Goal: Information Seeking & Learning: Learn about a topic

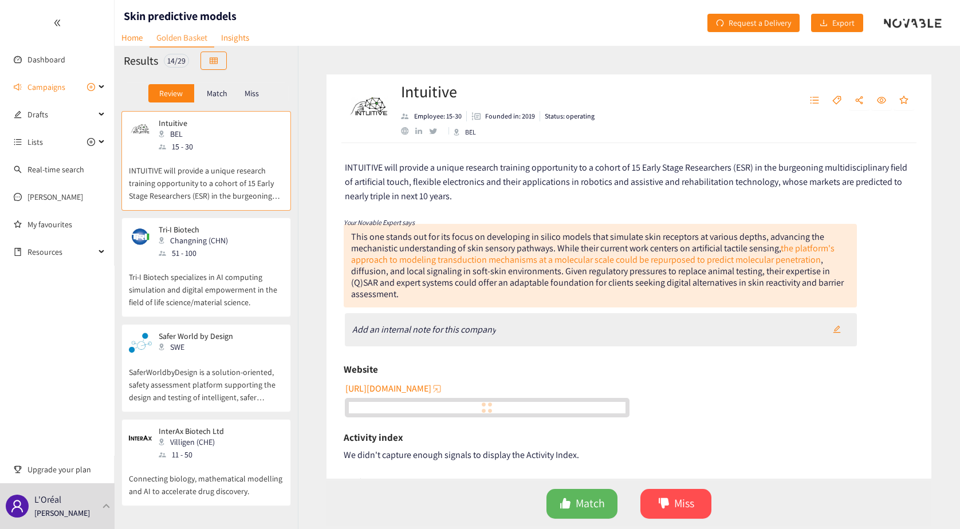
click at [404, 132] on div "website" at bounding box center [404, 130] width 7 height 7
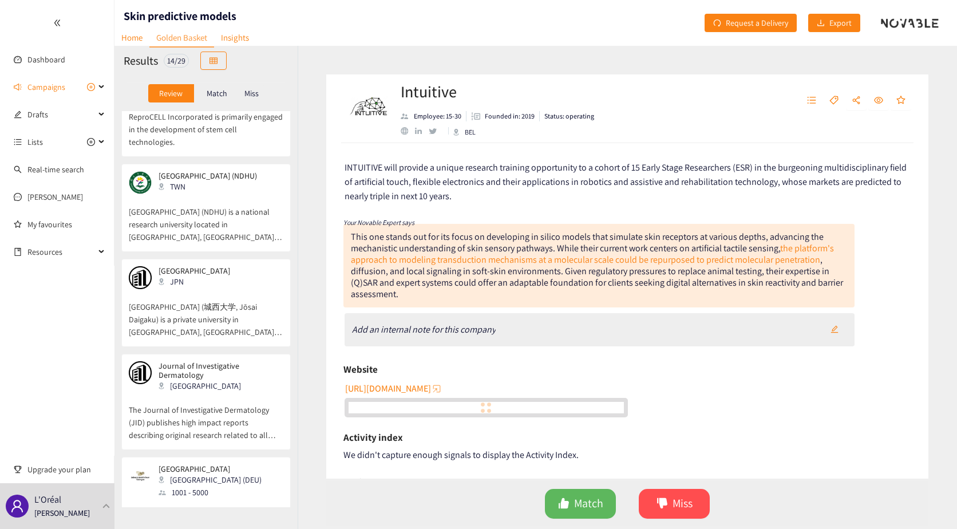
scroll to position [1016, 0]
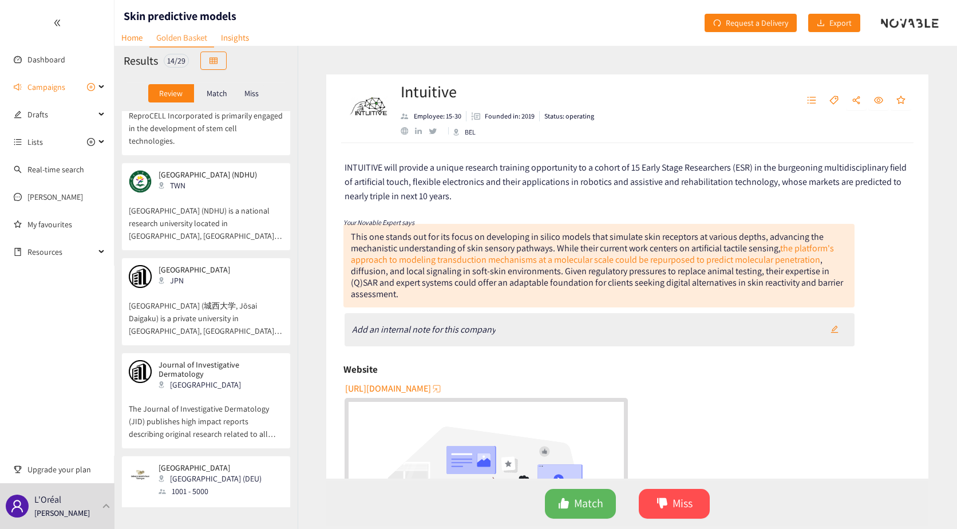
click at [244, 385] on div "[GEOGRAPHIC_DATA] (DEU) 1001 - 5000" at bounding box center [206, 480] width 155 height 34
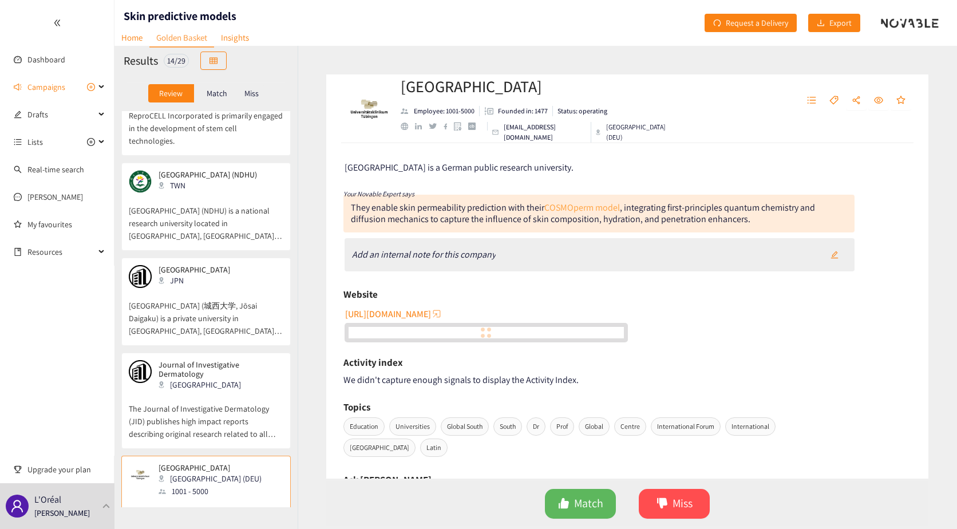
click at [586, 205] on link "COSMOperm model" at bounding box center [582, 208] width 76 height 12
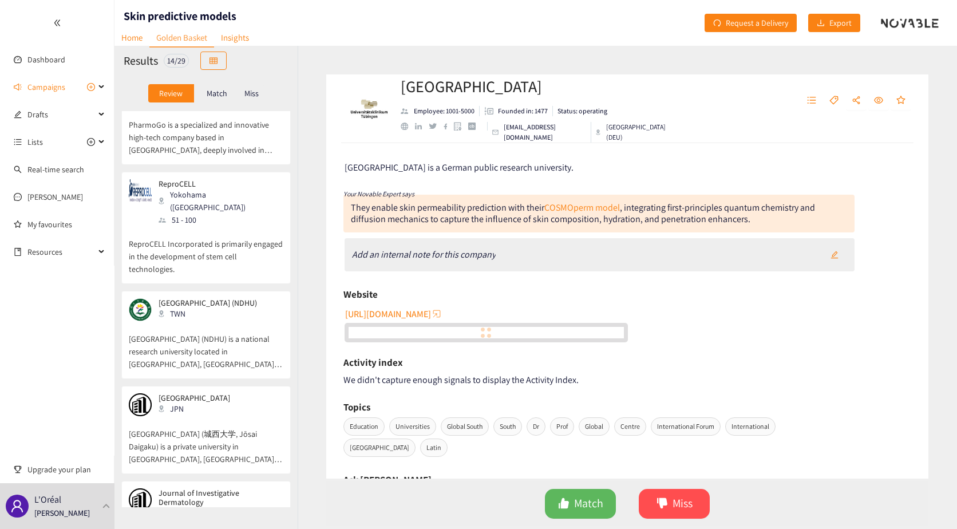
scroll to position [844, 0]
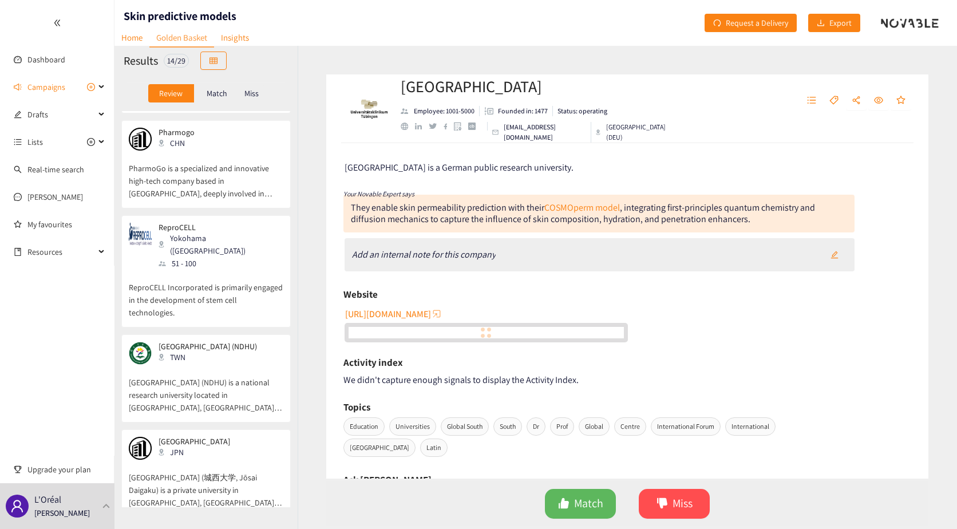
click at [221, 270] on p "ReproCELL Incorporated is primarily engaged in the development of stem cell tec…" at bounding box center [206, 294] width 155 height 49
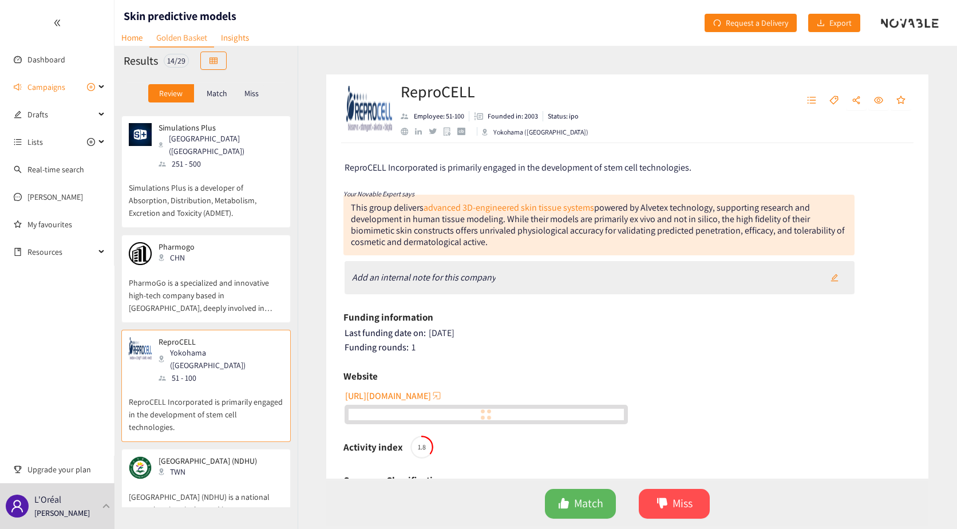
scroll to position [672, 0]
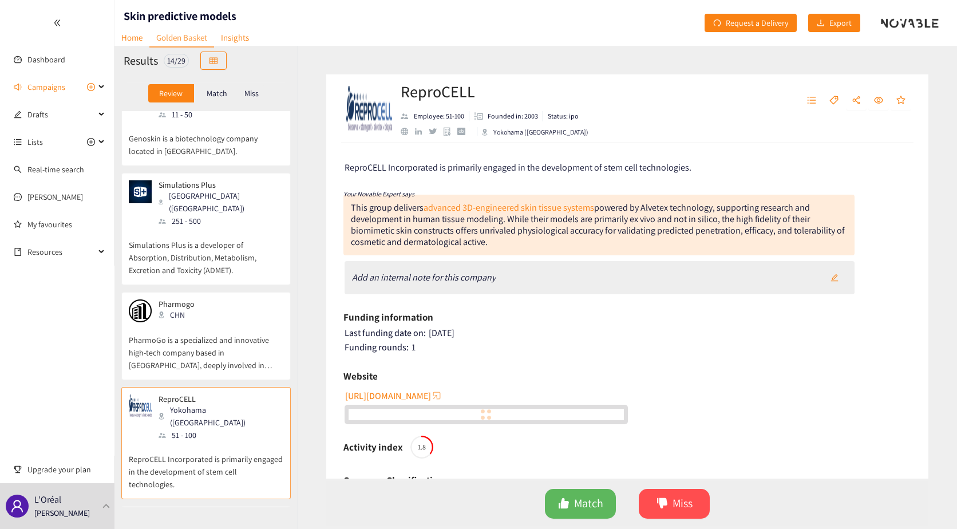
click at [196, 322] on p "PharmoGo is a specialized and innovative high-tech company based in [GEOGRAPHIC…" at bounding box center [206, 346] width 155 height 49
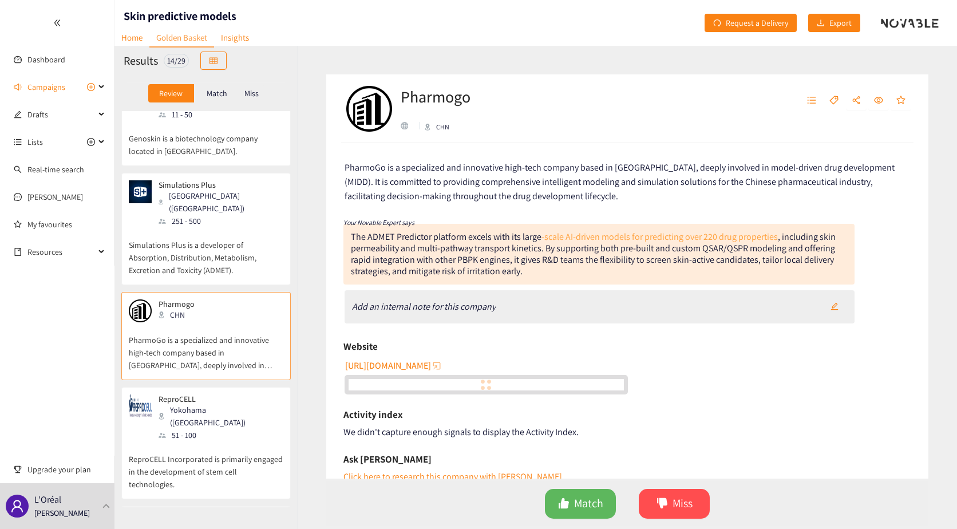
click at [606, 237] on link "-scale AI-driven models for predicting over 220 drug properties" at bounding box center [660, 237] width 236 height 12
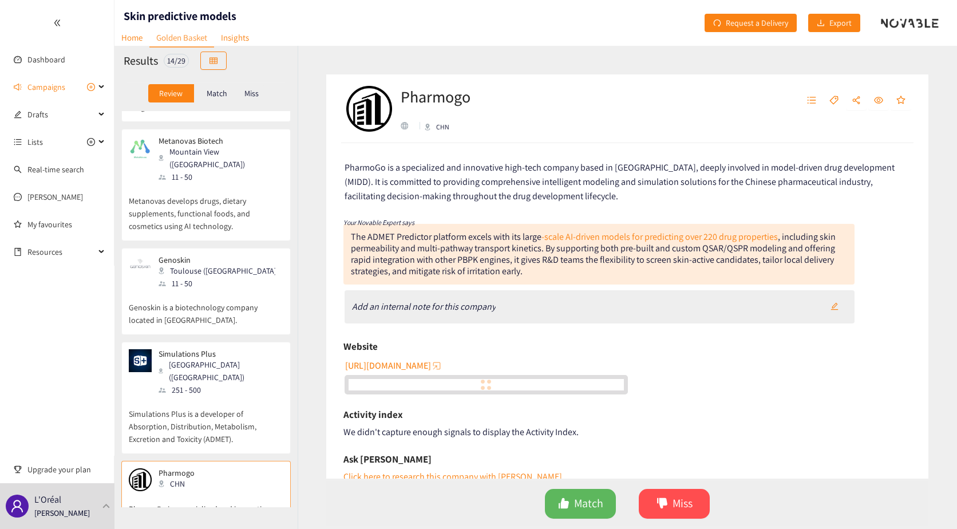
scroll to position [500, 0]
click at [232, 352] on div "Simulations Plus [GEOGRAPHIC_DATA] ([GEOGRAPHIC_DATA]) 251 - 500" at bounding box center [206, 375] width 155 height 47
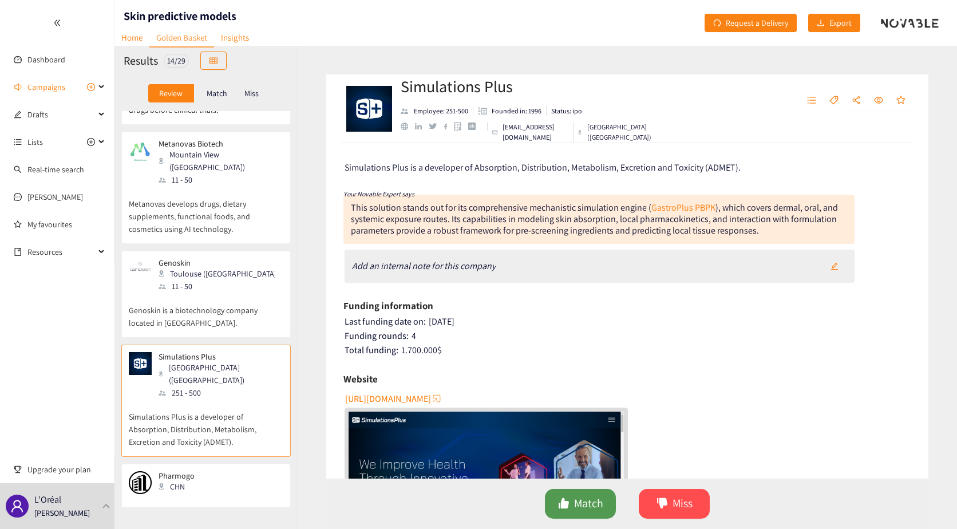
click at [578, 385] on span "Match" at bounding box center [588, 504] width 29 height 18
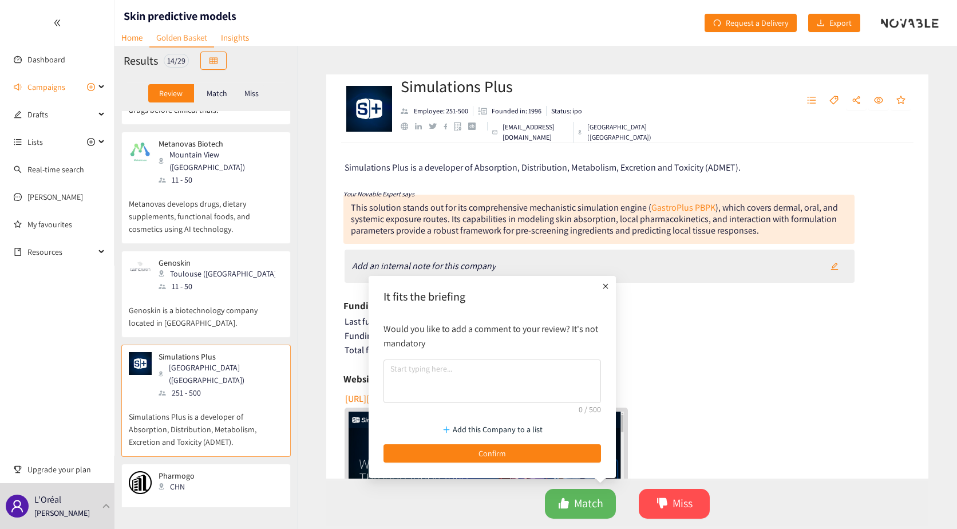
click at [606, 290] on icon "plus" at bounding box center [605, 286] width 11 height 11
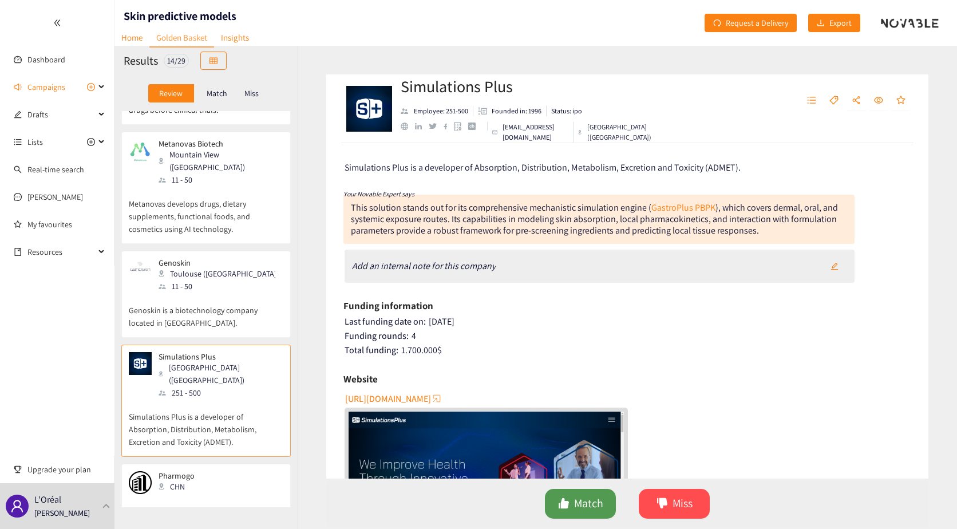
click at [577, 385] on span "Match" at bounding box center [588, 504] width 29 height 18
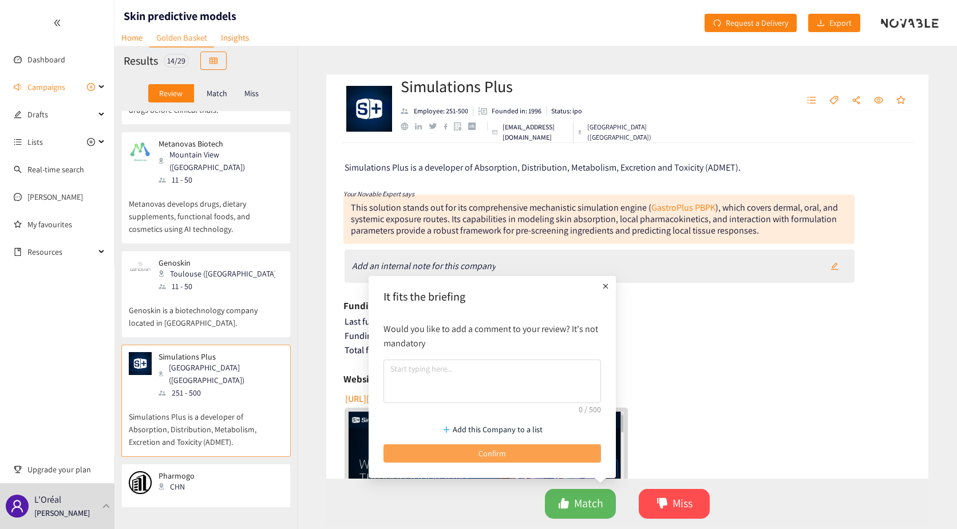
click at [551, 385] on button "Confirm" at bounding box center [493, 453] width 218 height 18
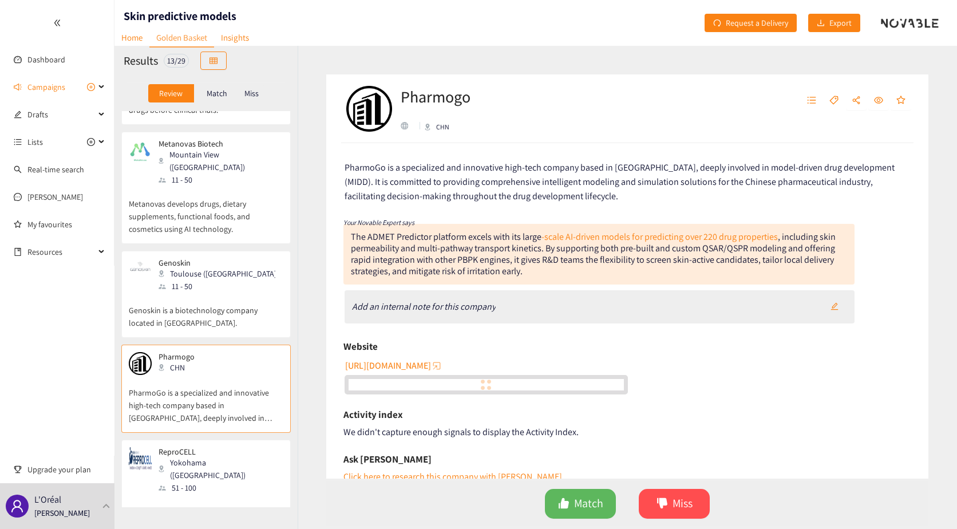
click at [204, 307] on div "Genoskin Toulouse (FRA) 11 - 50 Genoskin is a biotechnology company located in …" at bounding box center [206, 297] width 155 height 79
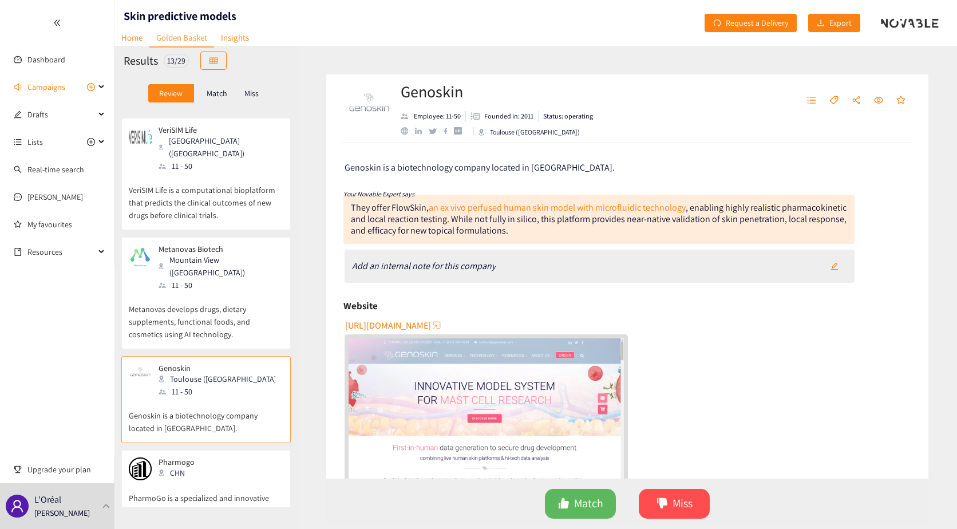
scroll to position [386, 0]
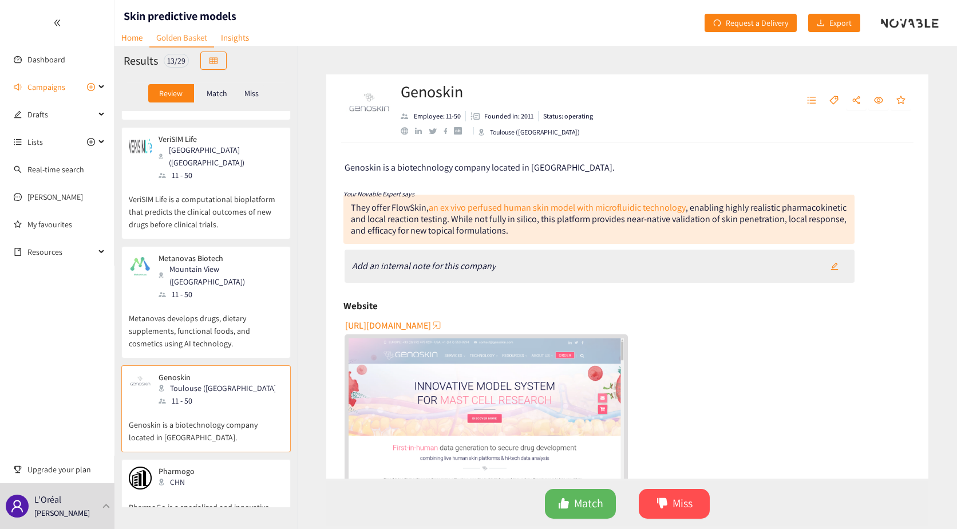
click at [217, 181] on p "VeriSIM Life is a computational bioplatform that predicts the clinical outcomes…" at bounding box center [206, 205] width 155 height 49
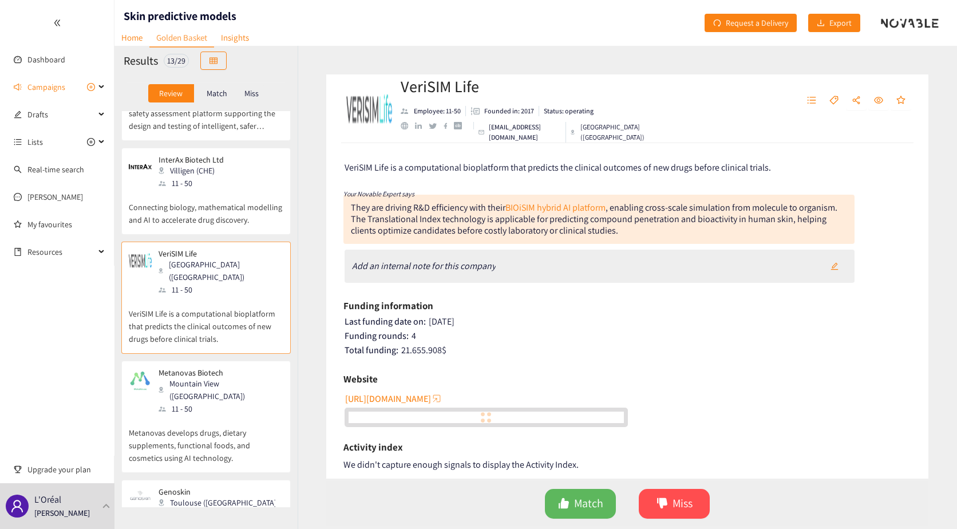
scroll to position [214, 0]
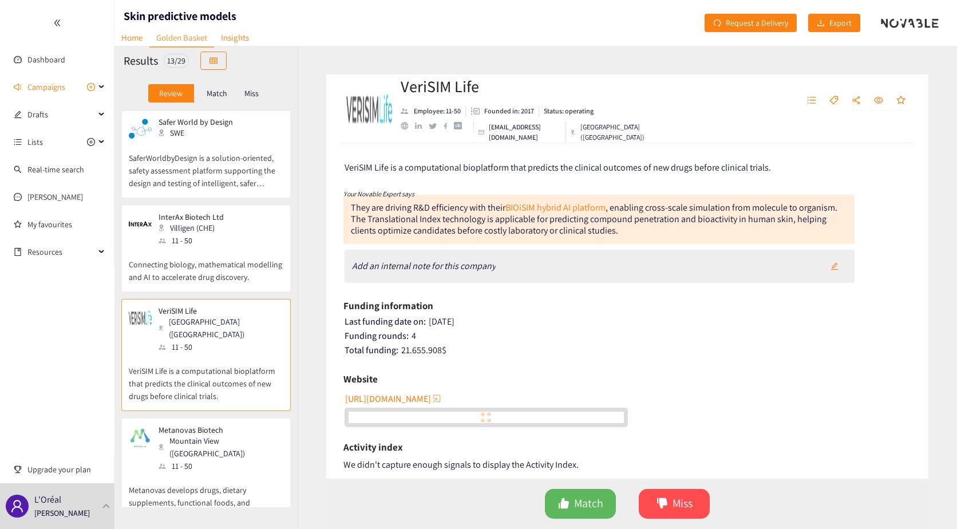
click at [227, 242] on div "InterAx Biotech Ltd Villigen (CHE) 11 - 50" at bounding box center [206, 229] width 155 height 34
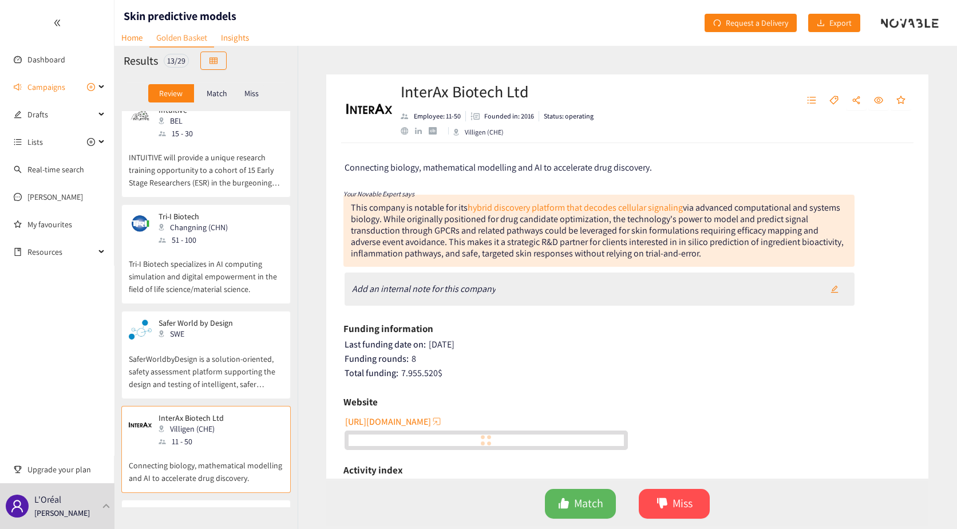
scroll to position [0, 0]
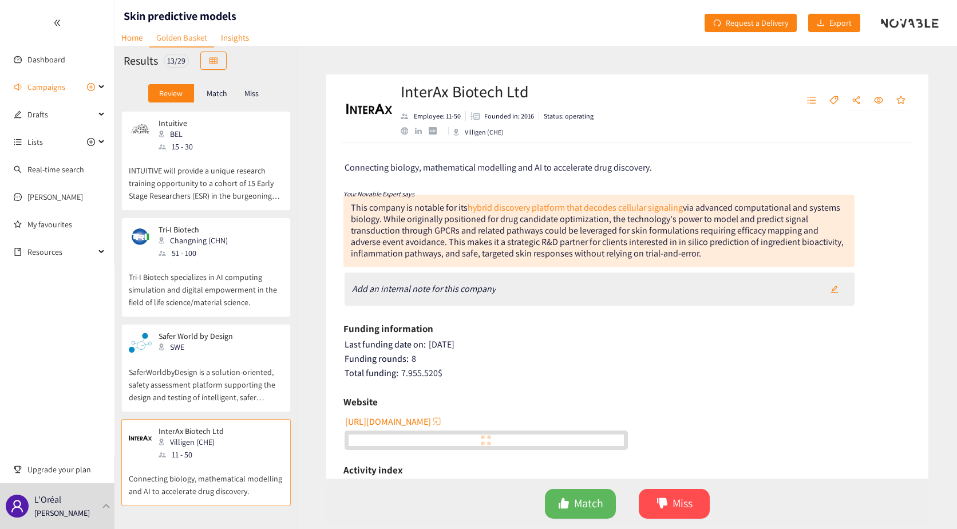
click at [224, 192] on p "INTUITIVE will provide a unique research training opportunity to a cohort of 15…" at bounding box center [206, 177] width 155 height 49
